Goal: Transaction & Acquisition: Purchase product/service

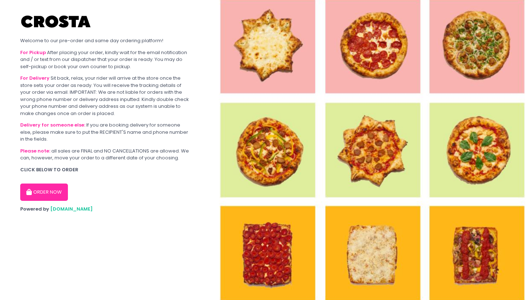
click at [47, 191] on button "ORDER NOW" at bounding box center [44, 192] width 48 height 17
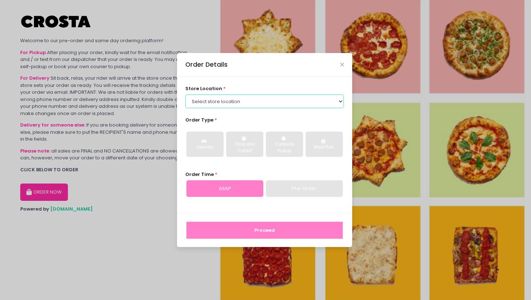
click at [247, 107] on select "Select store location [PERSON_NAME] Pizza - [PERSON_NAME] Pizza - [GEOGRAPHIC_D…" at bounding box center [264, 102] width 159 height 14
click at [185, 95] on select "Select store location [PERSON_NAME] Pizza - [PERSON_NAME] Pizza - [GEOGRAPHIC_D…" at bounding box center [264, 102] width 159 height 14
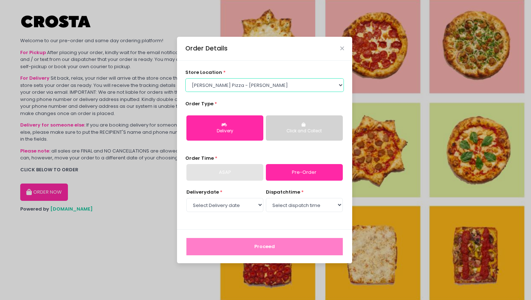
click at [256, 88] on select "Select store location [PERSON_NAME] Pizza - [PERSON_NAME] Pizza - [GEOGRAPHIC_D…" at bounding box center [264, 85] width 159 height 14
select select "65090bae48156caed44a5eb4"
click at [185, 78] on select "Select store location [PERSON_NAME] Pizza - [PERSON_NAME] Pizza - [GEOGRAPHIC_D…" at bounding box center [264, 85] width 159 height 14
click at [244, 208] on select "Select Delivery date [DATE] [DATE] [DATE] [DATE] [DATE] [DATE]" at bounding box center [224, 205] width 77 height 14
select select "[DATE]"
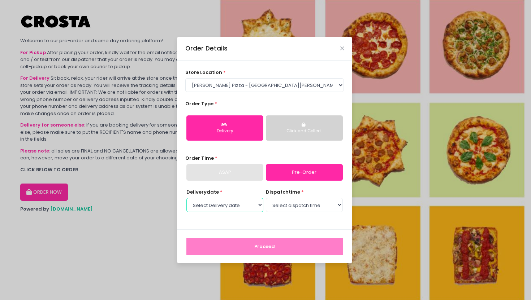
click at [186, 198] on select "Select Delivery date [DATE] [DATE] [DATE] [DATE] [DATE] [DATE]" at bounding box center [224, 205] width 77 height 14
select select "12:30"
click at [266, 198] on select "Select dispatch time 12:30 PM - 01:00 PM 01:00 PM - 01:30 PM 01:30 PM - 02:00 P…" at bounding box center [304, 205] width 77 height 14
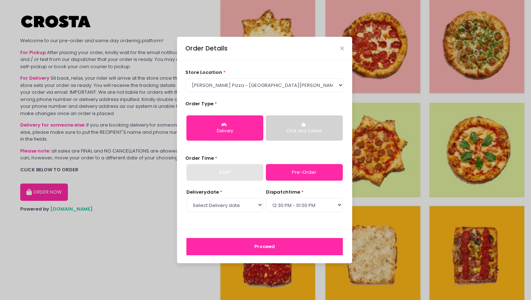
click at [274, 249] on button "Proceed" at bounding box center [264, 246] width 156 height 17
